Goal: Information Seeking & Learning: Find specific fact

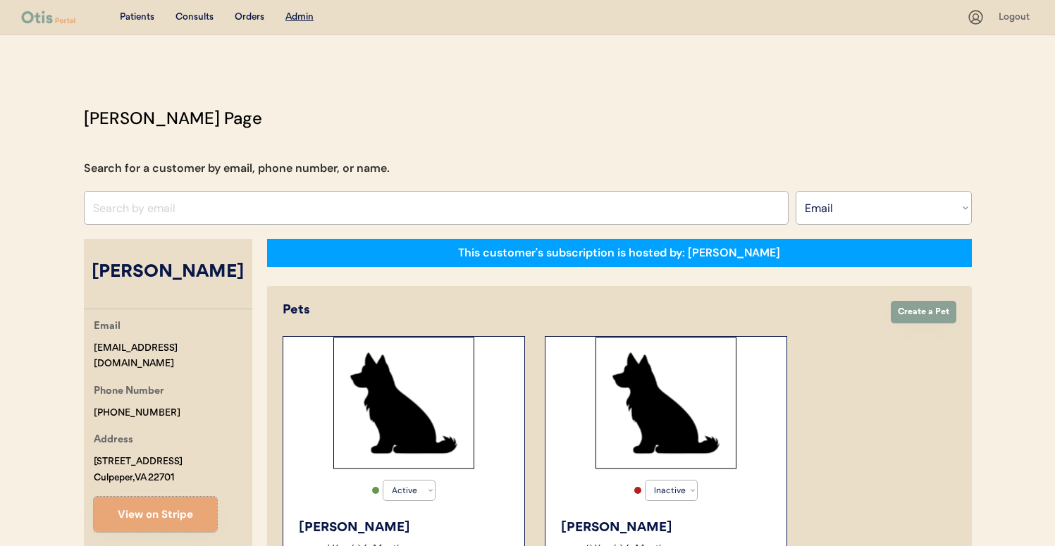
select select ""Email""
select select "true"
select select "false"
click at [870, 220] on select "Search By Name Email Phone Number" at bounding box center [884, 208] width 176 height 34
select select ""Name""
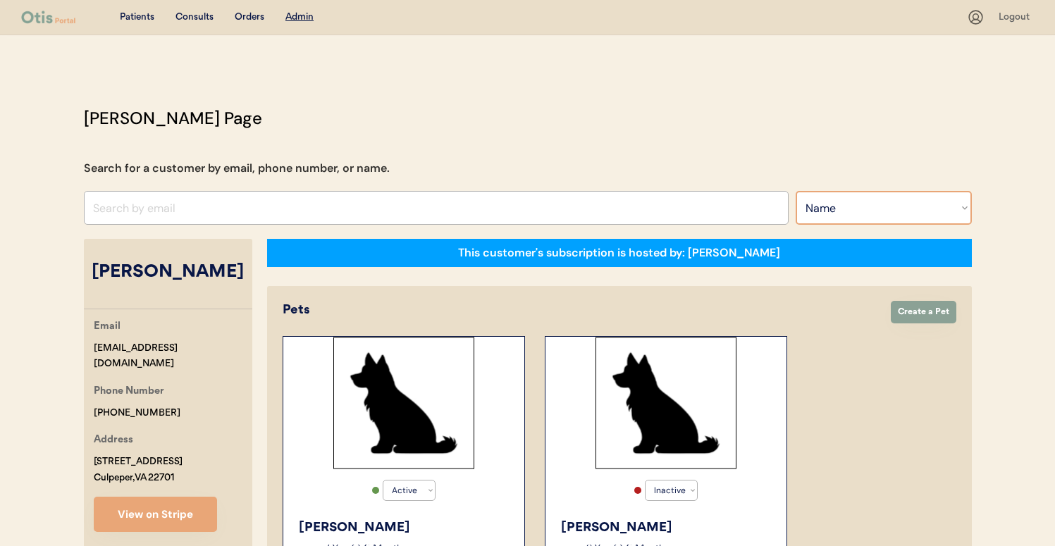
click at [796, 191] on select "Search By Name Email Phone Number" at bounding box center [884, 208] width 176 height 34
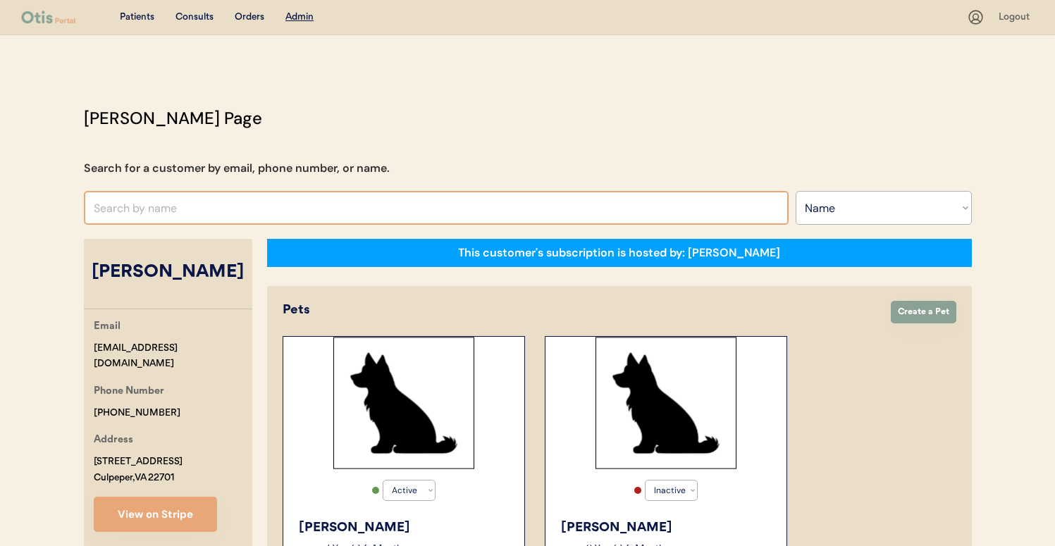
click at [720, 208] on input "text" at bounding box center [436, 208] width 705 height 34
type input "[PERSON_NAME]"
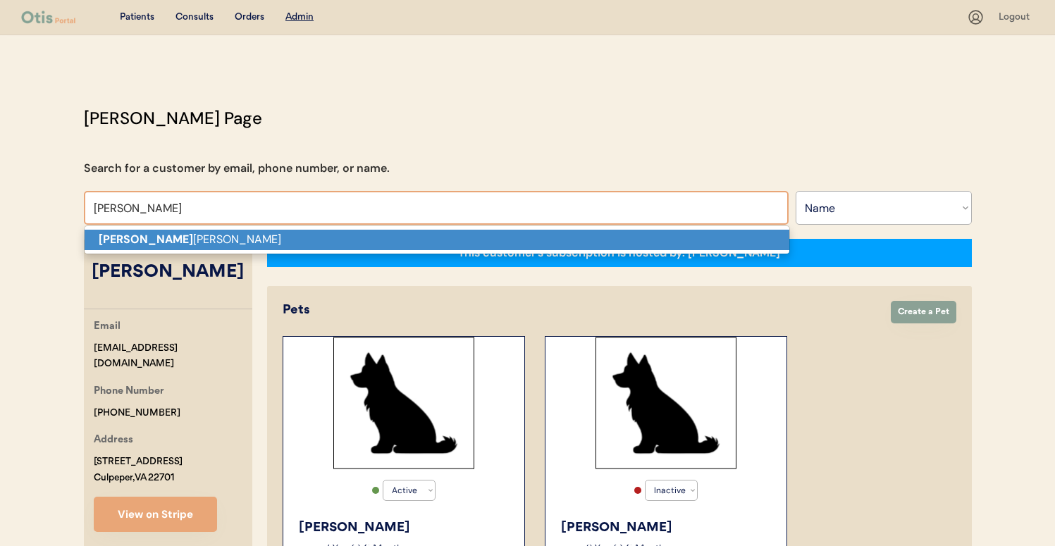
click at [697, 243] on p "[PERSON_NAME] [PERSON_NAME]" at bounding box center [437, 240] width 705 height 20
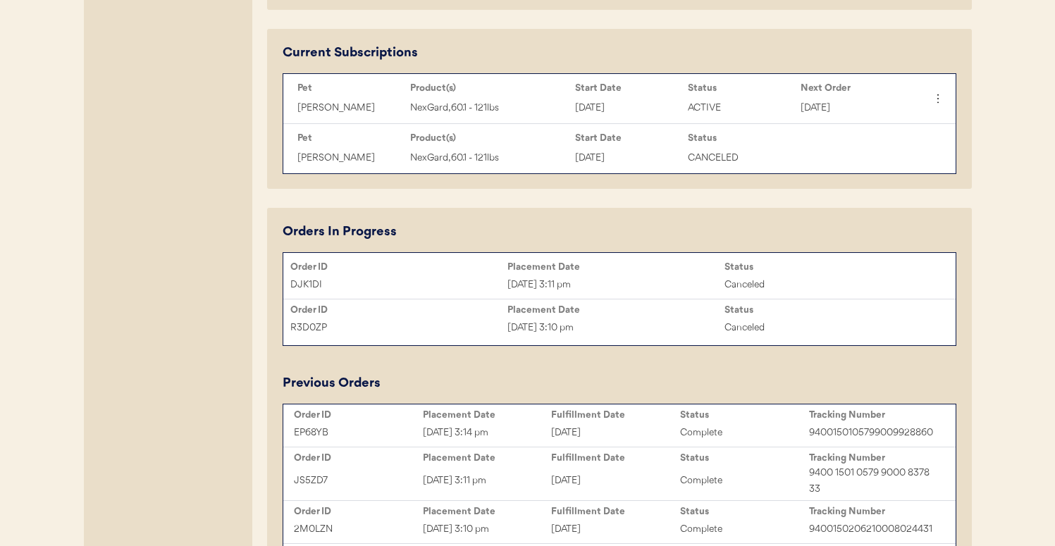
scroll to position [678, 0]
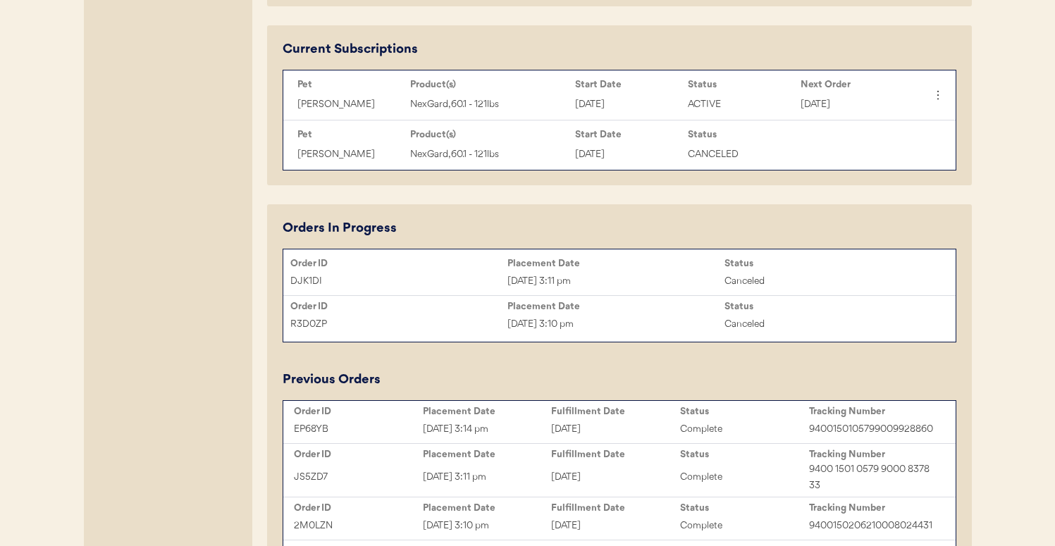
type input "[PERSON_NAME]"
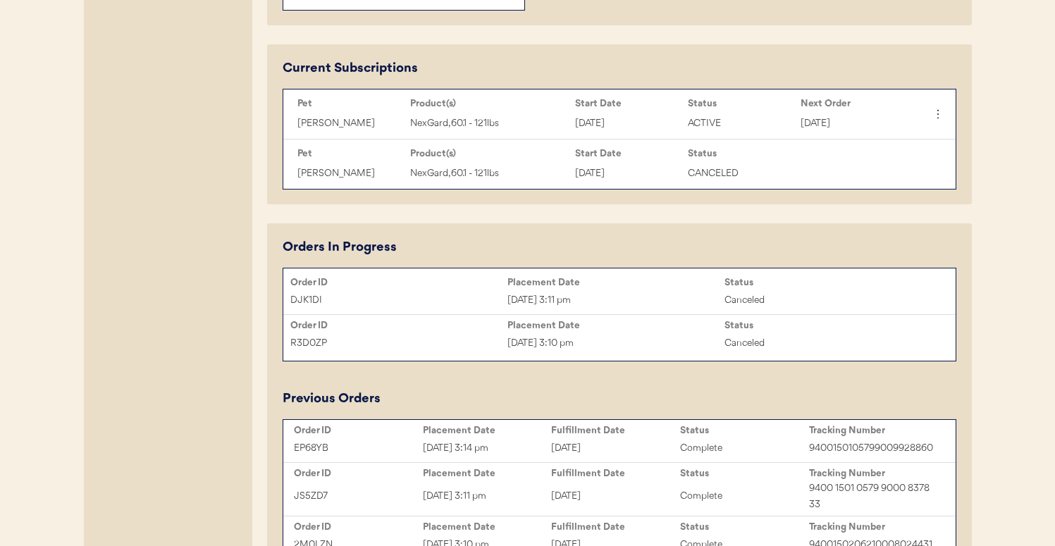
scroll to position [657, 0]
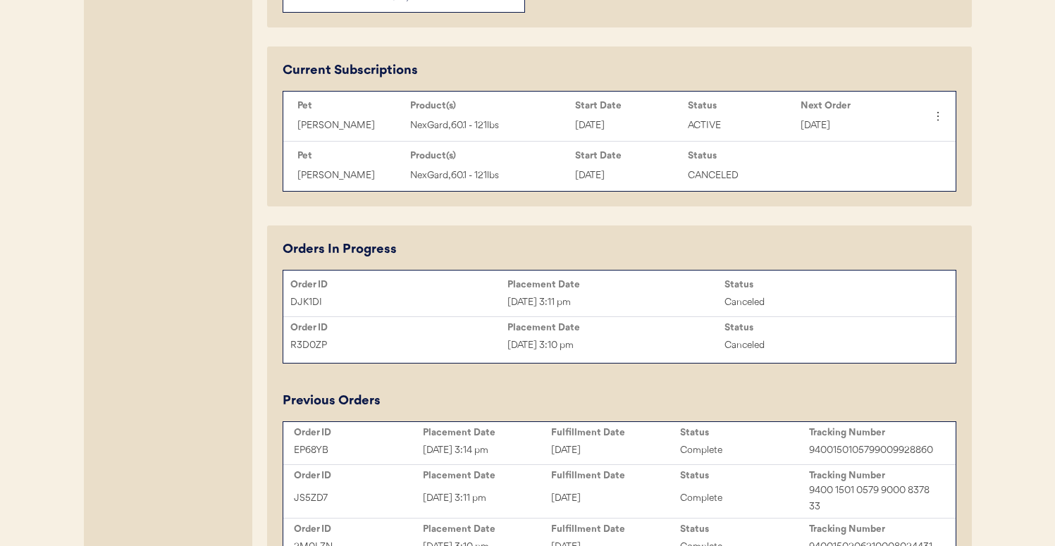
click at [551, 302] on div "[DATE] 3:11 pm" at bounding box center [616, 303] width 217 height 16
